Goal: Task Accomplishment & Management: Complete application form

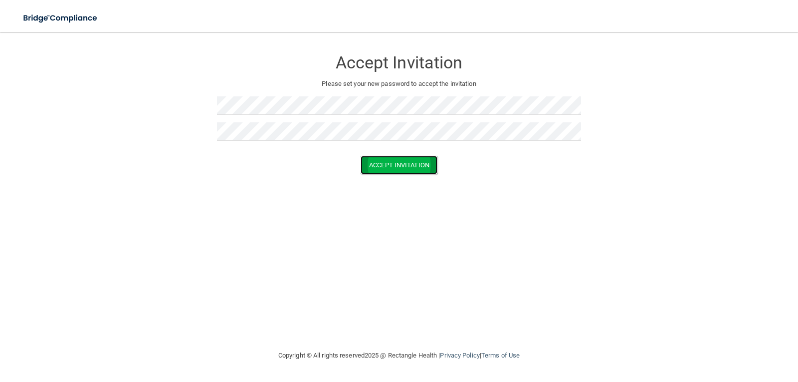
click at [391, 161] on button "Accept Invitation" at bounding box center [399, 165] width 77 height 18
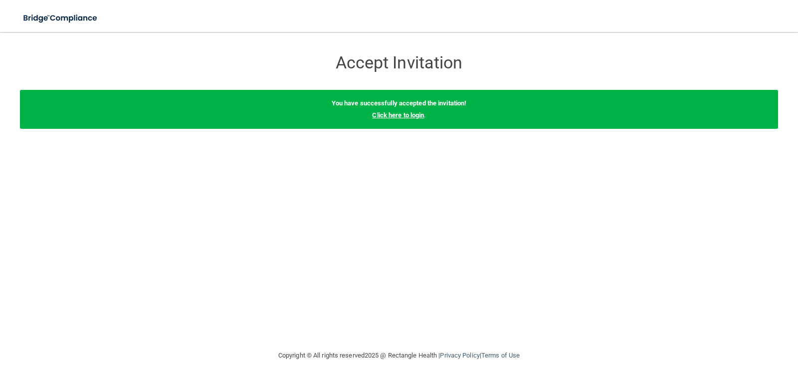
click at [399, 115] on link "Click here to login" at bounding box center [398, 114] width 52 height 7
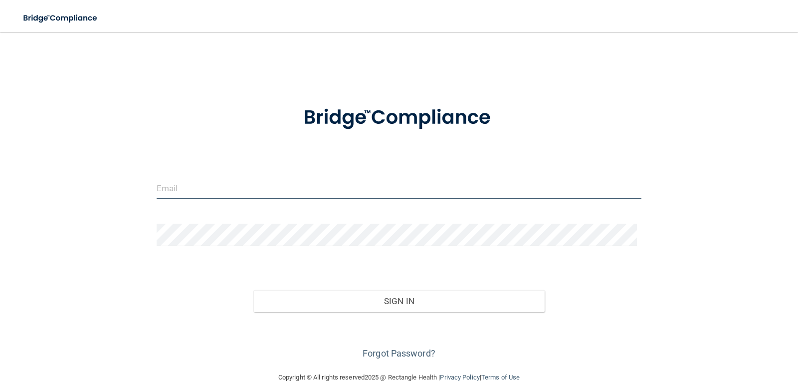
click at [201, 189] on input "email" at bounding box center [399, 188] width 485 height 22
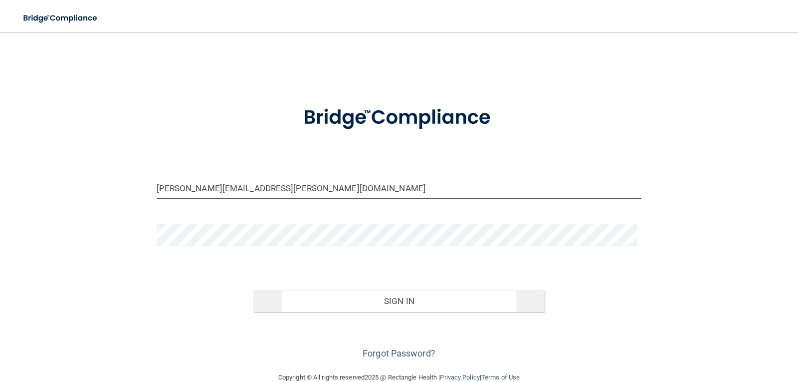
type input "[PERSON_NAME][EMAIL_ADDRESS][PERSON_NAME][DOMAIN_NAME]"
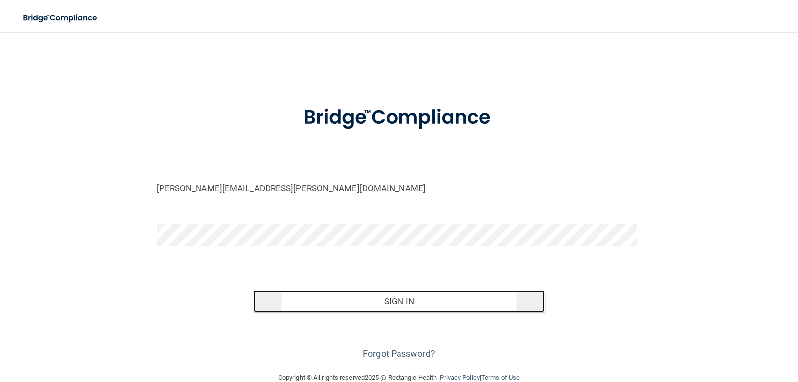
click at [394, 303] on button "Sign In" at bounding box center [398, 301] width 291 height 22
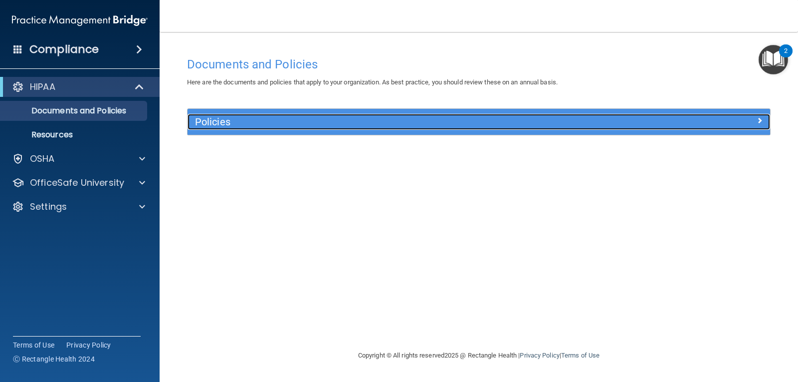
click at [213, 118] on h5 "Policies" at bounding box center [406, 121] width 422 height 11
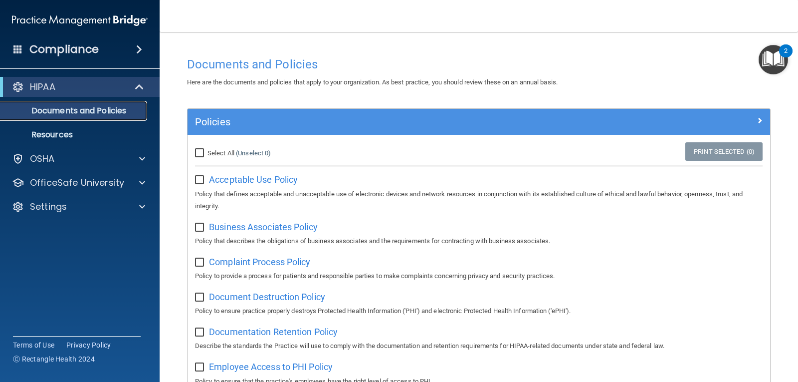
click at [82, 110] on p "Documents and Policies" at bounding box center [74, 111] width 136 height 10
